Goal: Task Accomplishment & Management: Use online tool/utility

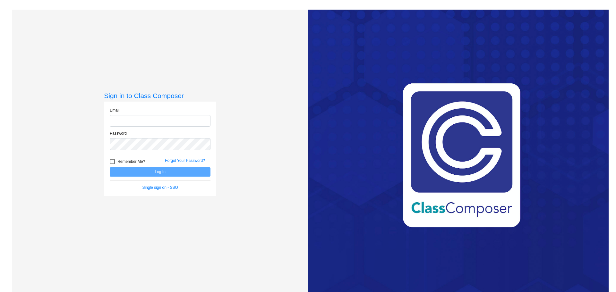
type input "[EMAIL_ADDRESS][DOMAIN_NAME]"
click at [154, 172] on button "Log In" at bounding box center [160, 171] width 101 height 9
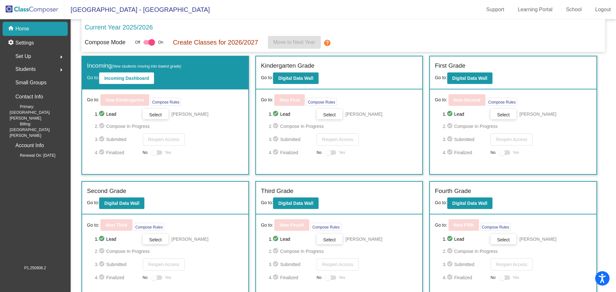
click at [23, 57] on span "Set Up" at bounding box center [23, 56] width 16 height 9
